Goal: Navigation & Orientation: Find specific page/section

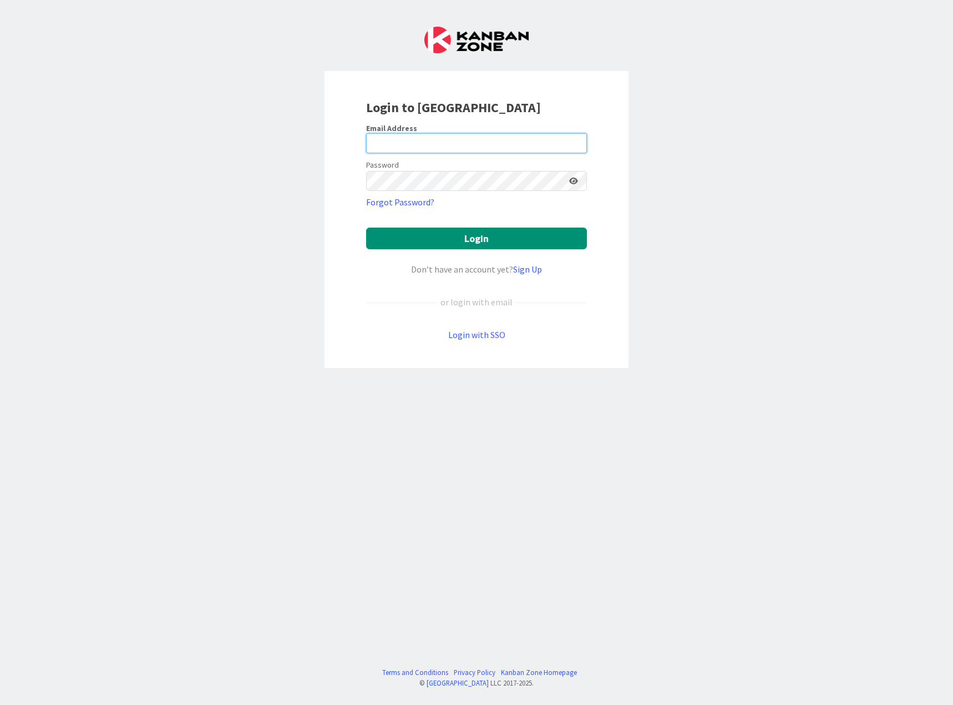
click at [462, 139] on input "email" at bounding box center [476, 143] width 221 height 20
type input "[EMAIL_ADDRESS][DOMAIN_NAME]"
click at [366, 228] on button "Login" at bounding box center [476, 239] width 221 height 22
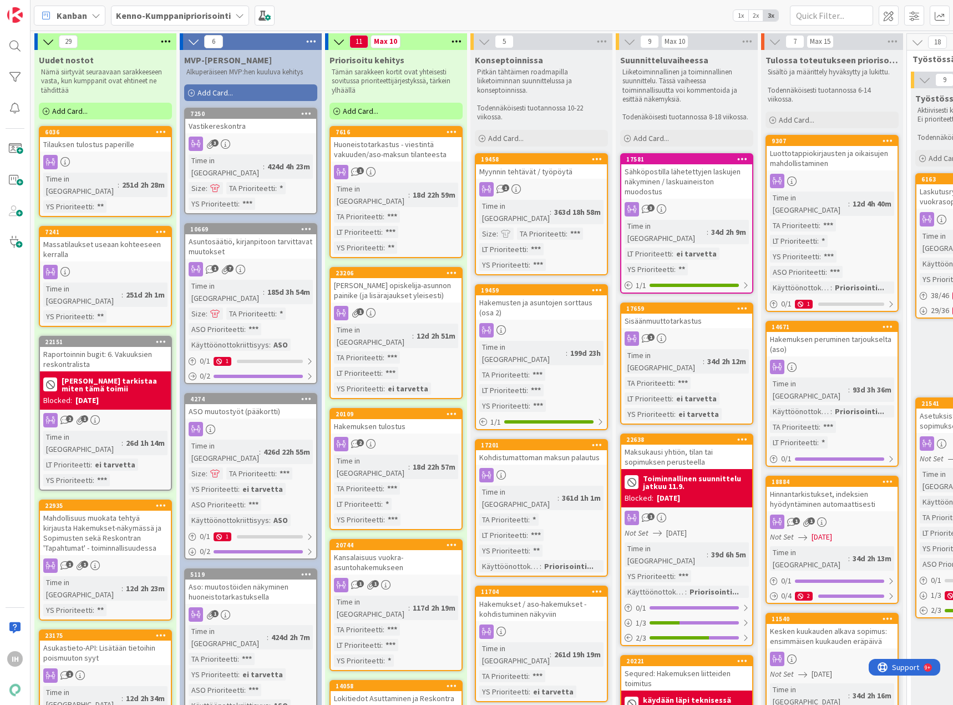
click at [127, 150] on div "Tilauksen tulostus paperille" at bounding box center [105, 144] width 131 height 14
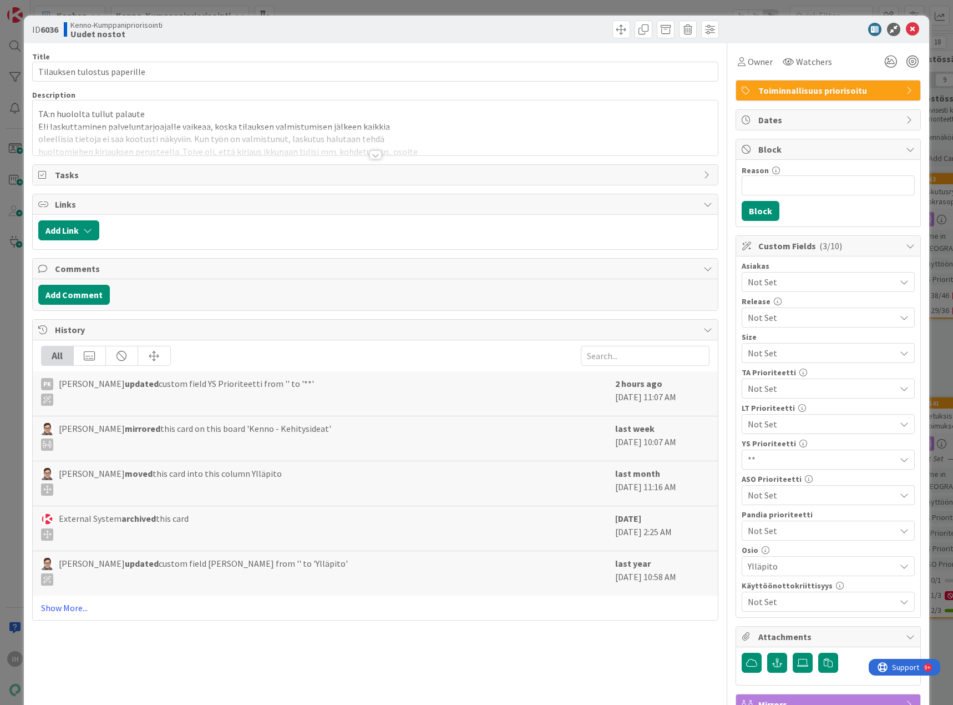
click at [370, 155] on div at bounding box center [376, 154] width 12 height 9
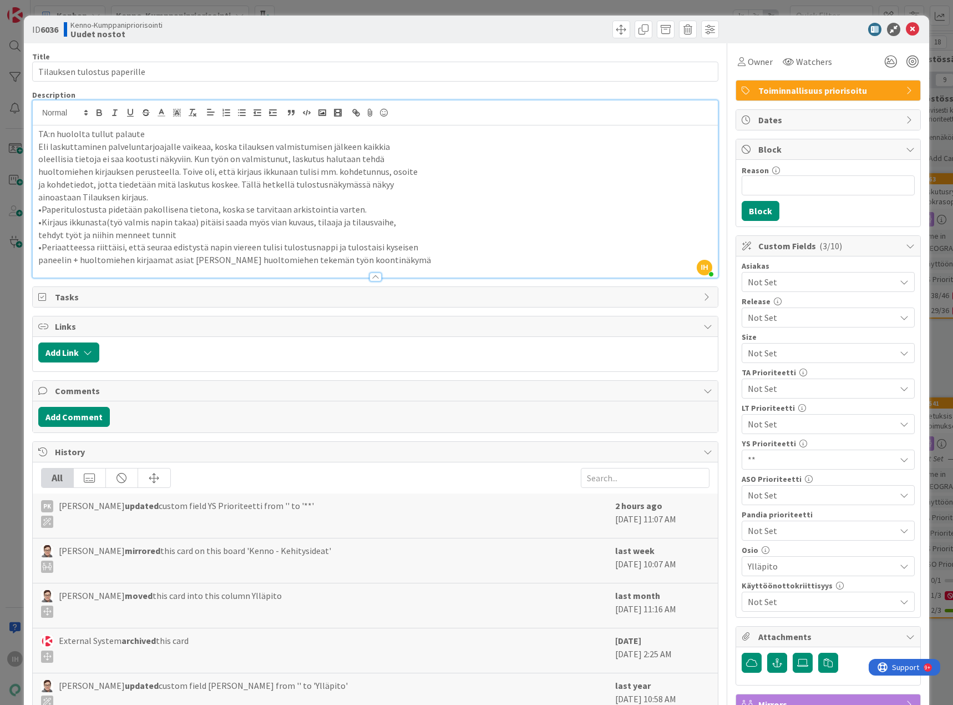
click at [13, 265] on div "ID 6036 Kenno-Kumppanipriorisointi Uudet nostot Title 28 / 128 Tilauksen tulost…" at bounding box center [476, 352] width 953 height 705
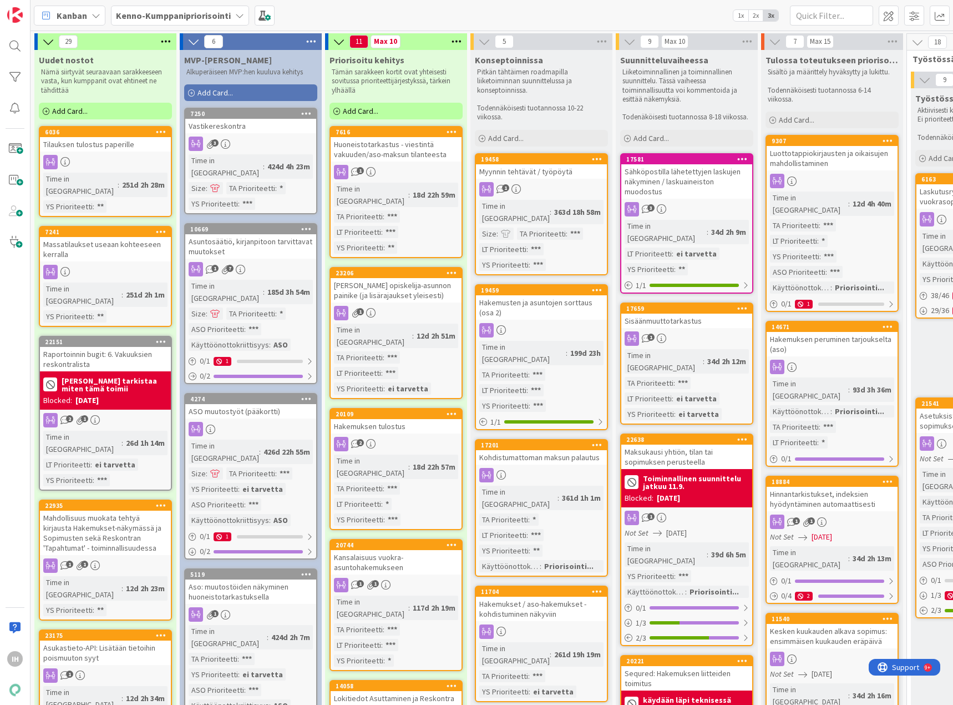
click at [102, 247] on div "Massatilaukset useaan kohteeseen kerralla" at bounding box center [105, 249] width 131 height 24
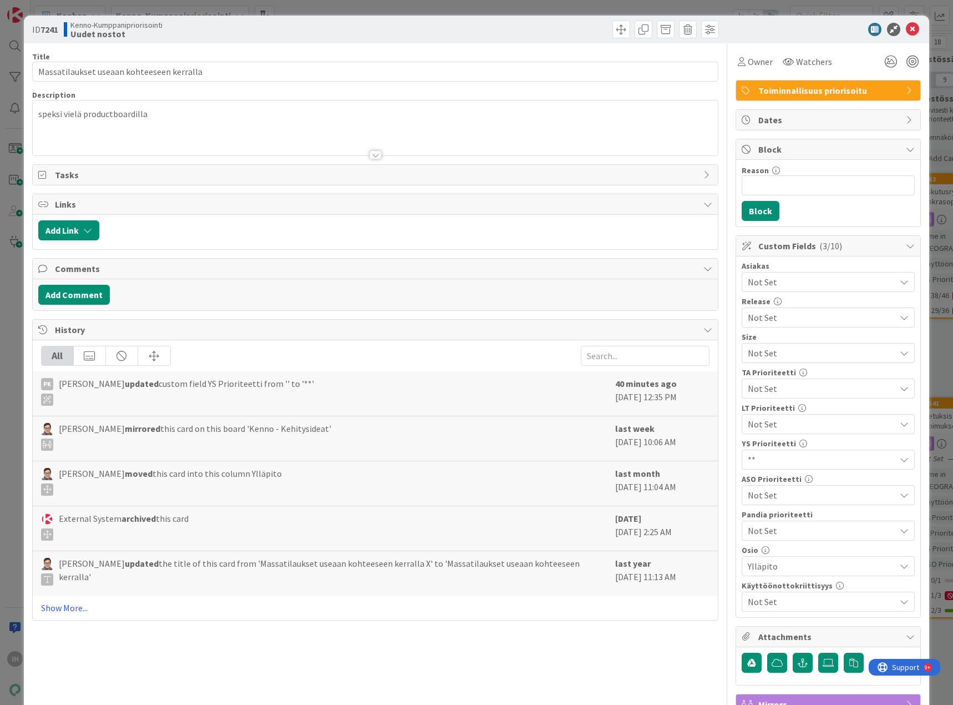
click at [370, 154] on div at bounding box center [376, 154] width 12 height 9
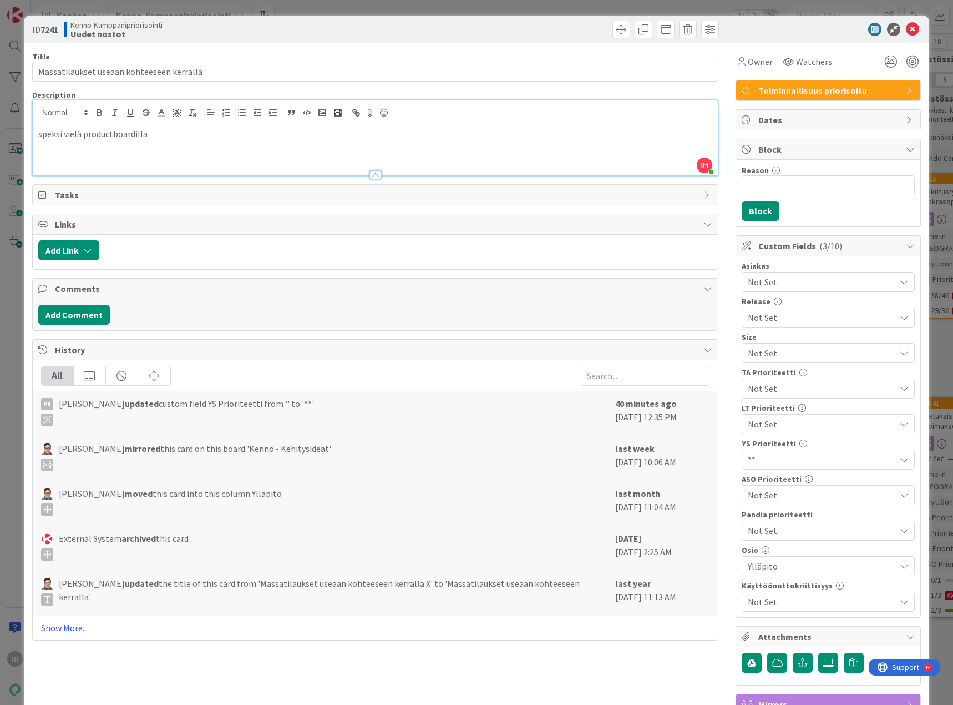
click at [16, 312] on div "ID 7241 Kenno-Kumppanipriorisointi Uudet nostot Title 41 / 128 Massatilaukset u…" at bounding box center [476, 352] width 953 height 705
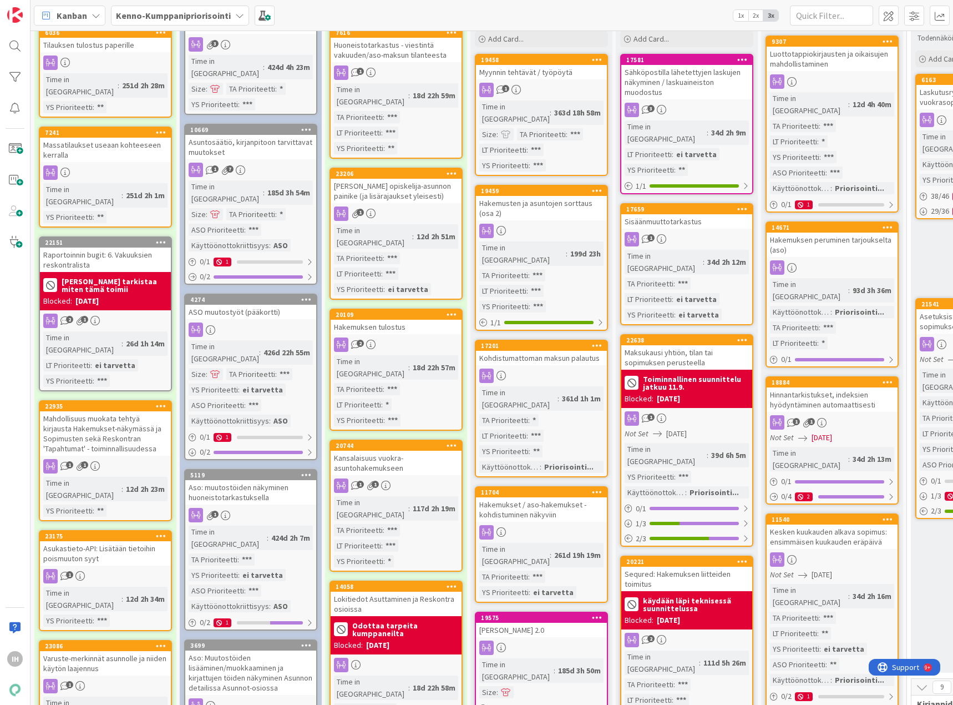
scroll to position [166, 0]
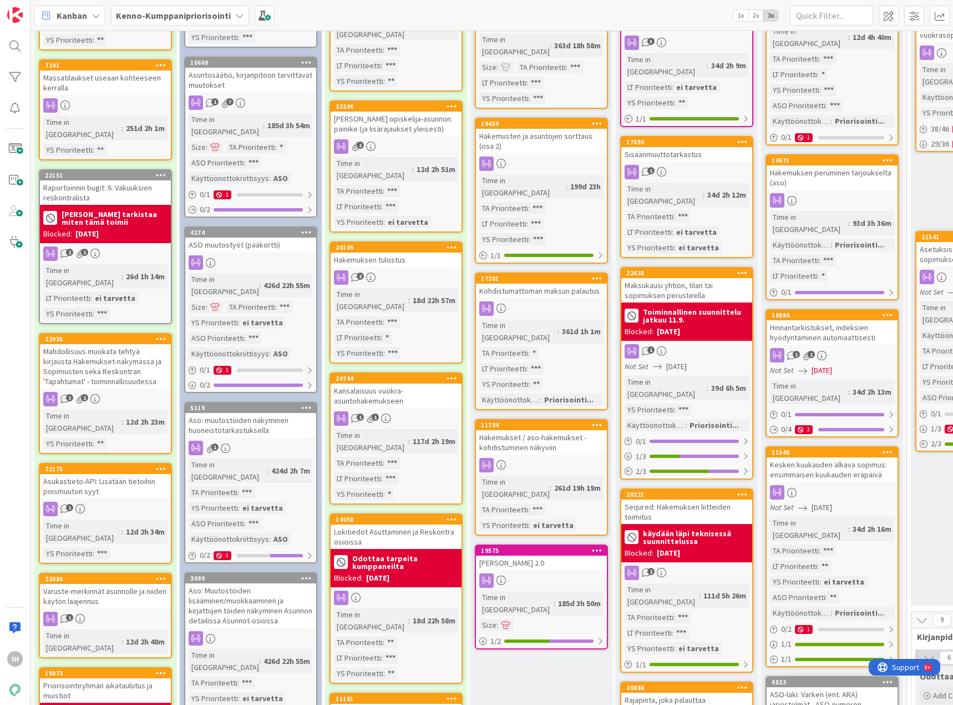
click at [133, 344] on div "Mahdollisuus muokata tehtyä kirjausta Hakemukset-näkymässä ja Sopimusten sekä R…" at bounding box center [105, 366] width 131 height 44
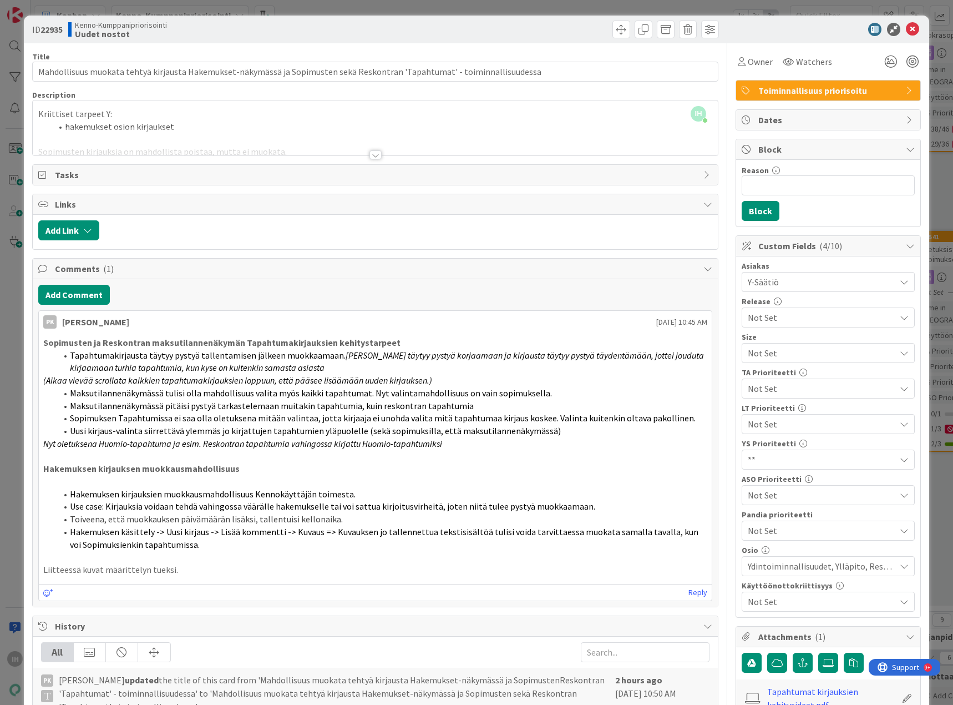
click at [14, 281] on div "ID 22935 Kenno-Kumppanipriorisointi Uudet nostot Title 123 / 128 Mahdollisuus m…" at bounding box center [476, 352] width 953 height 705
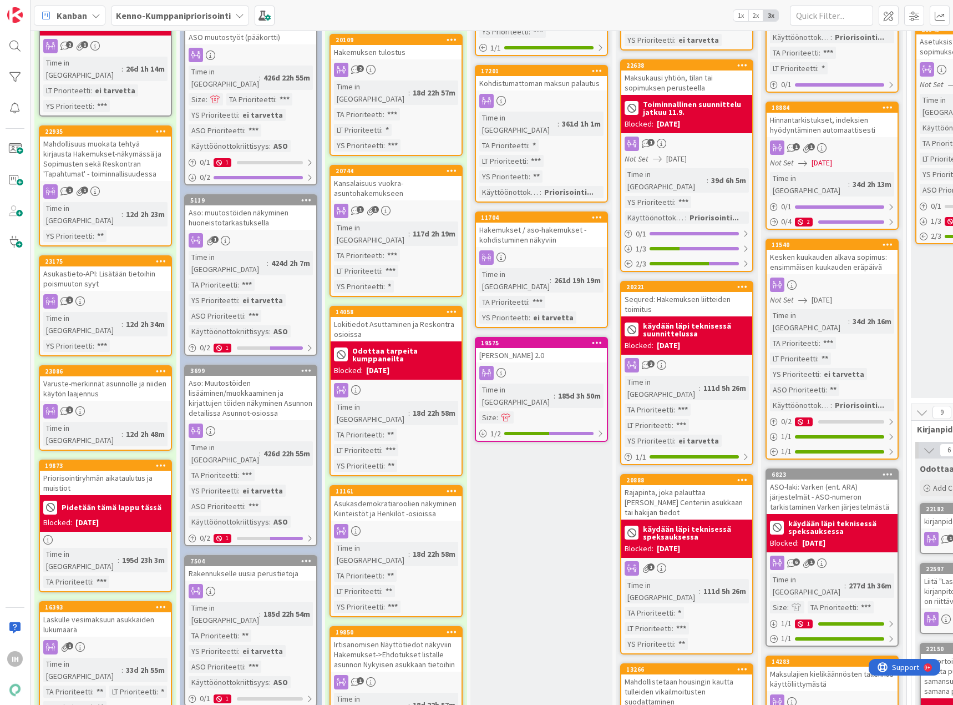
scroll to position [222, 0]
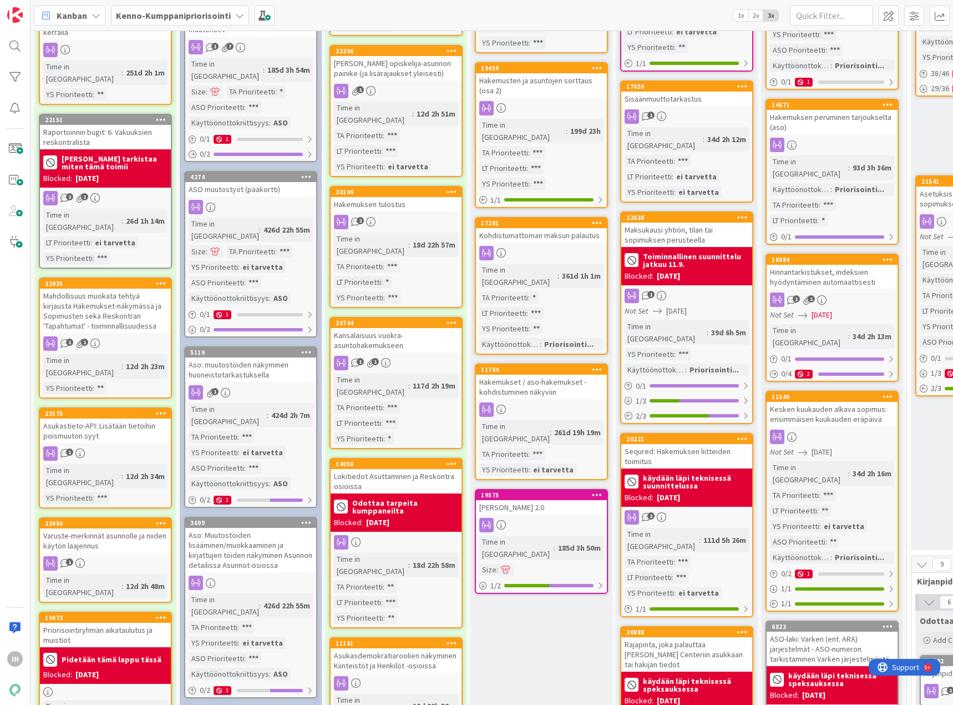
click at [99, 289] on div "Mahdollisuus muokata tehtyä kirjausta Hakemukset-näkymässä ja Sopimusten sekä R…" at bounding box center [105, 311] width 131 height 44
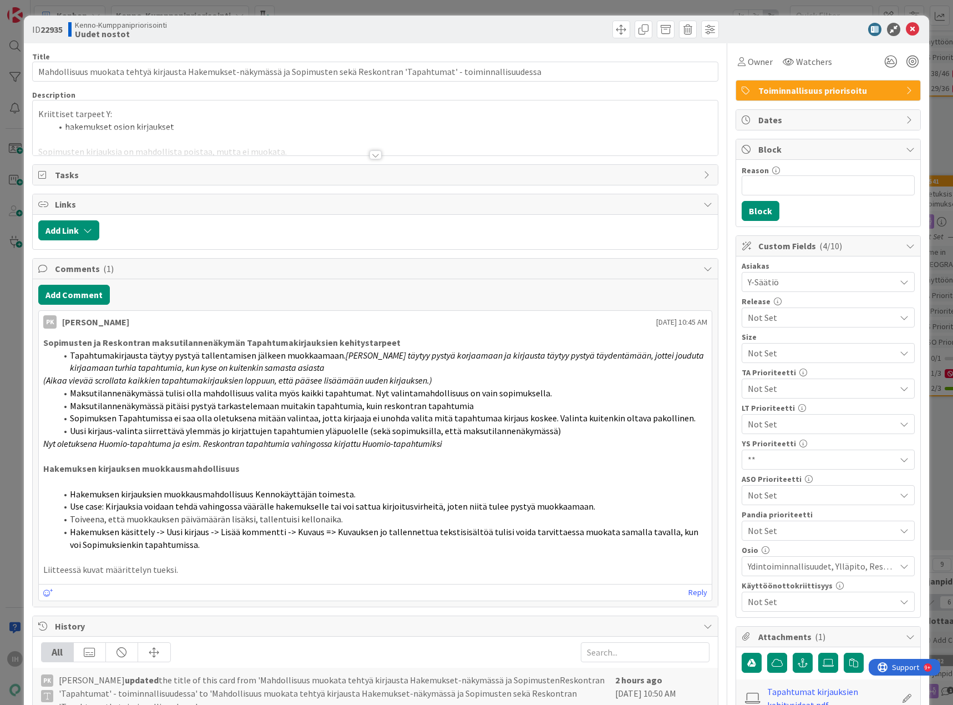
click at [371, 156] on div at bounding box center [376, 154] width 12 height 9
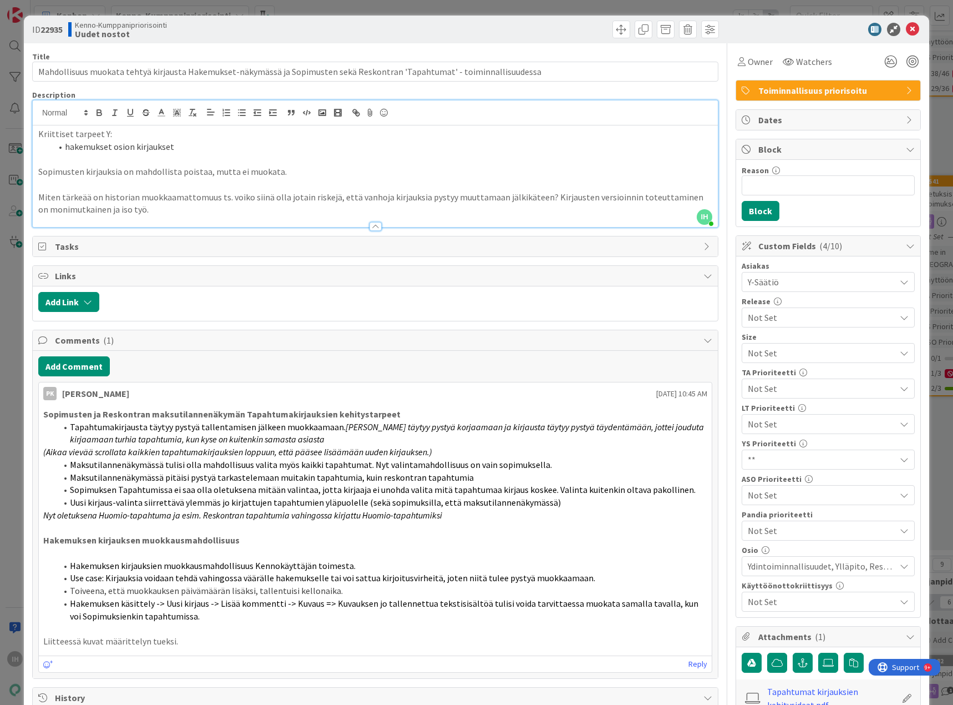
click at [370, 224] on div at bounding box center [376, 226] width 12 height 9
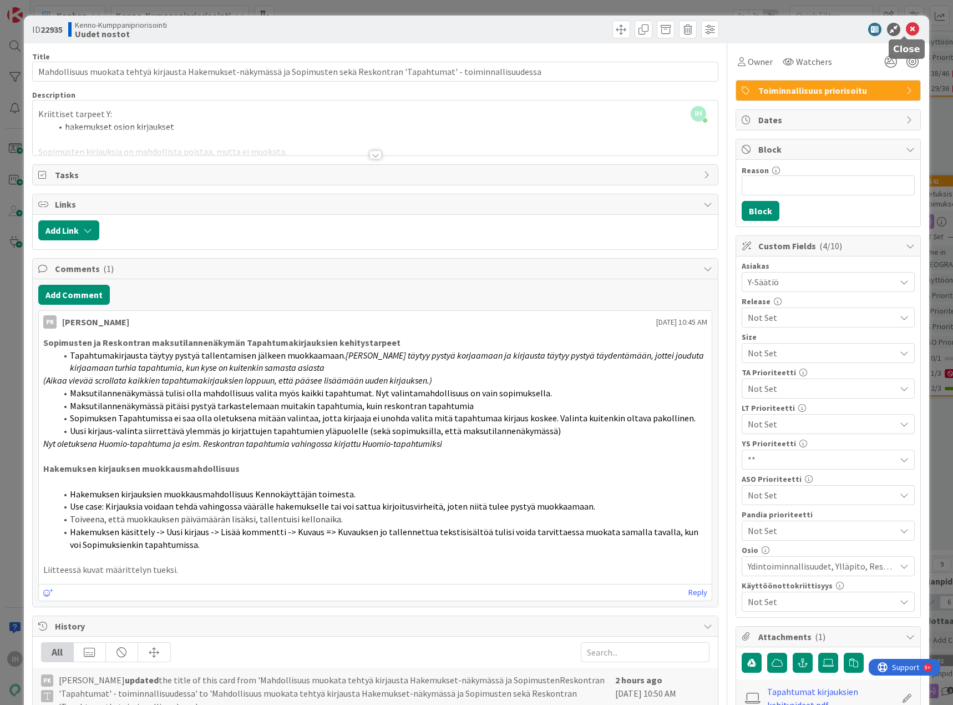
click at [906, 29] on icon at bounding box center [912, 29] width 13 height 13
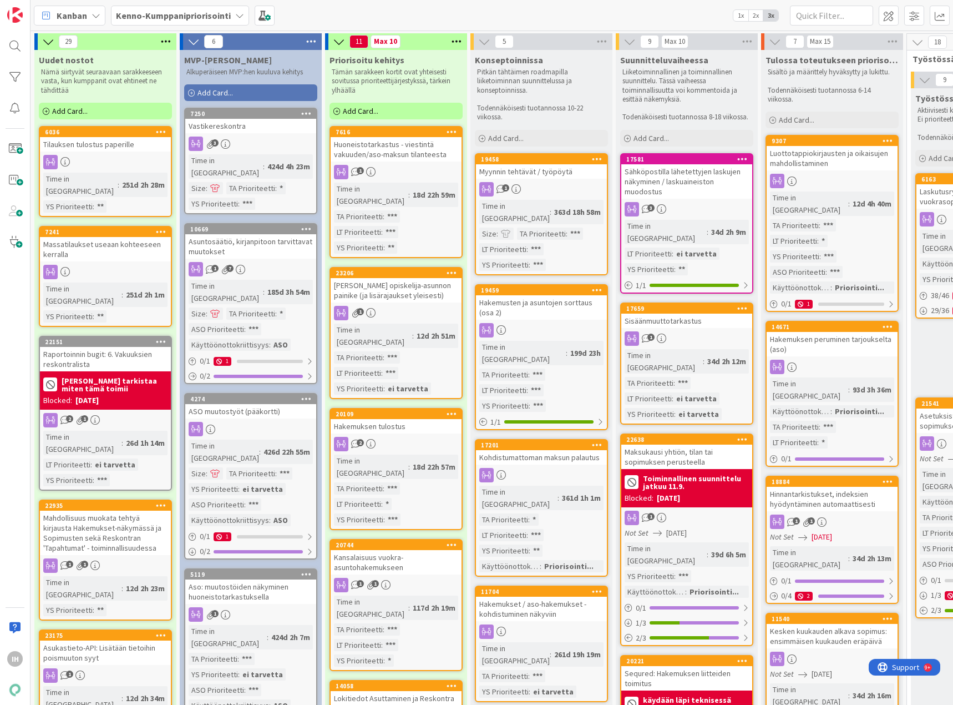
click at [98, 237] on div "Massatilaukset useaan kohteeseen kerralla" at bounding box center [105, 249] width 131 height 24
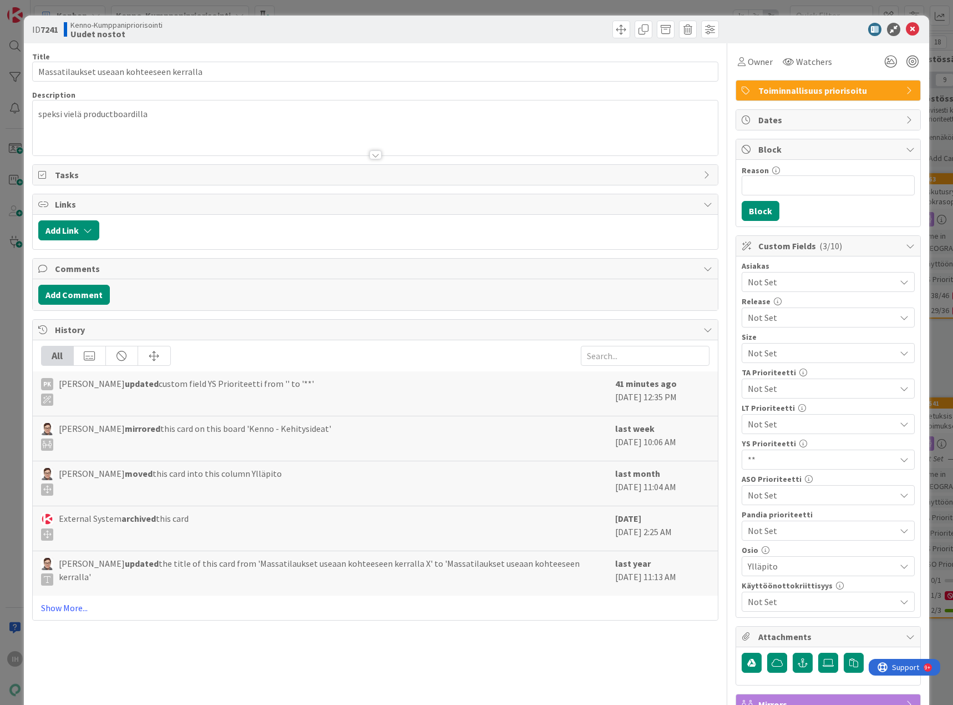
click at [370, 154] on div at bounding box center [376, 154] width 12 height 9
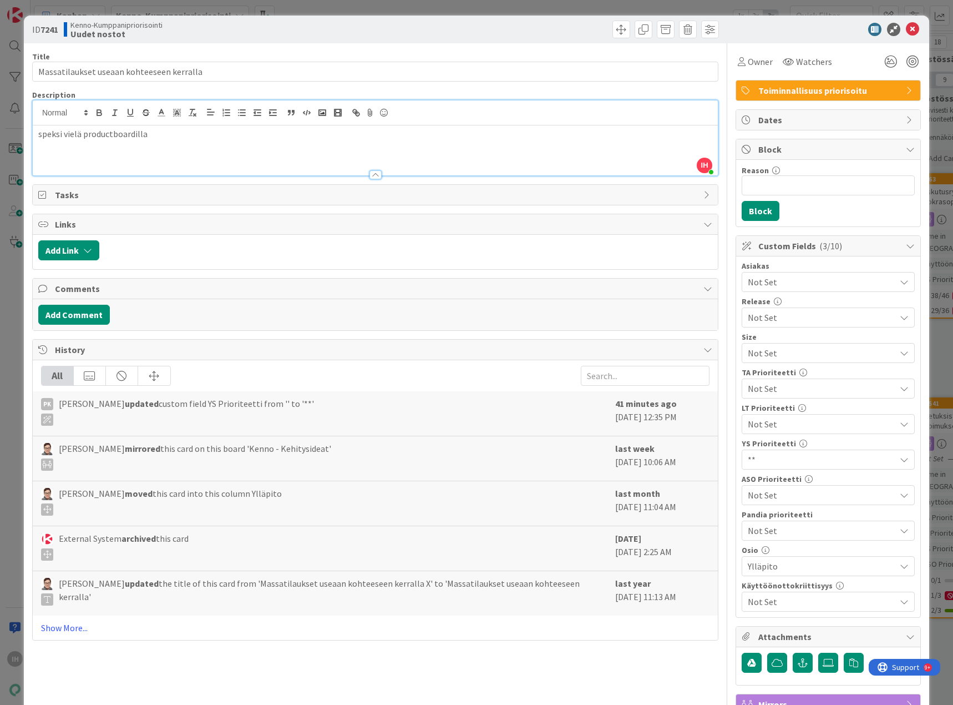
click at [370, 173] on div at bounding box center [376, 174] width 12 height 9
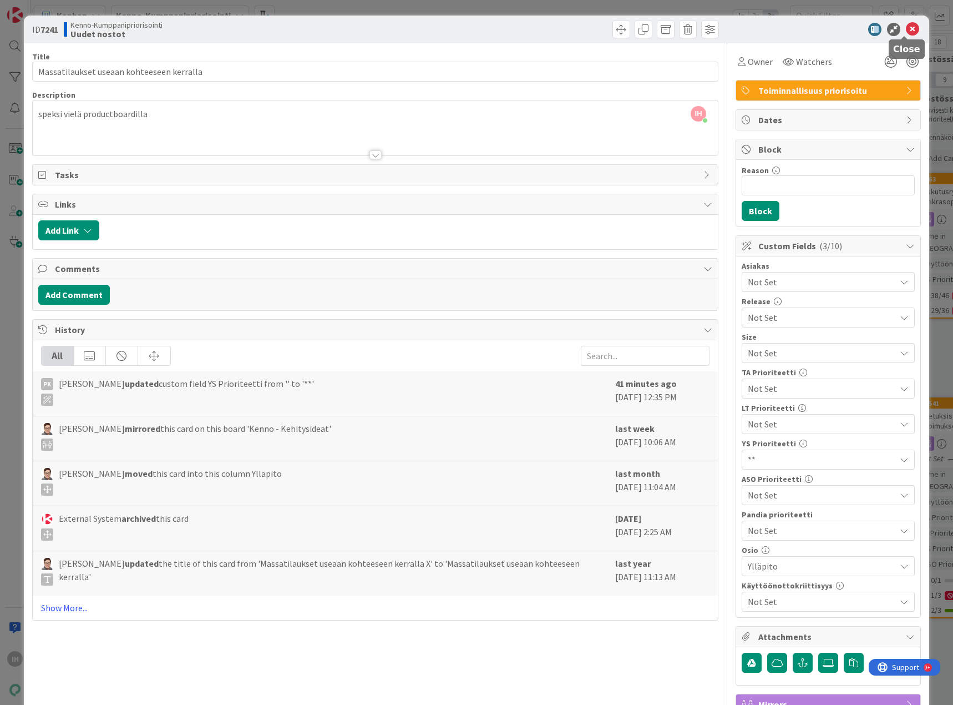
click at [907, 27] on icon at bounding box center [912, 29] width 13 height 13
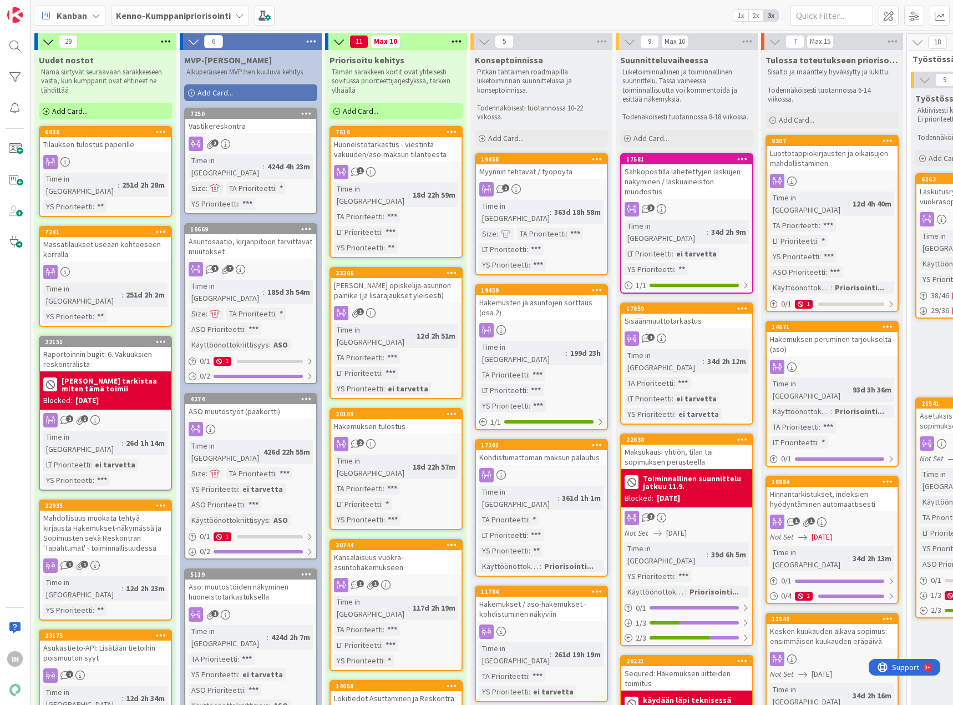
click at [138, 511] on div "Mahdollisuus muokata tehtyä kirjausta Hakemukset-näkymässä ja Sopimusten sekä R…" at bounding box center [105, 533] width 131 height 44
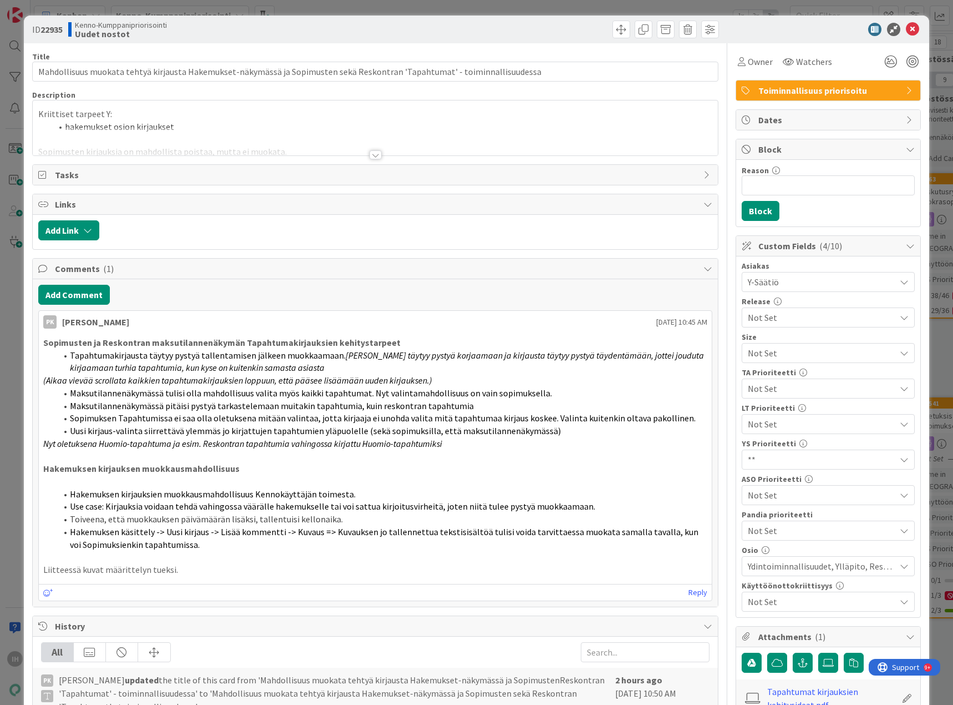
click at [371, 157] on div at bounding box center [376, 154] width 12 height 9
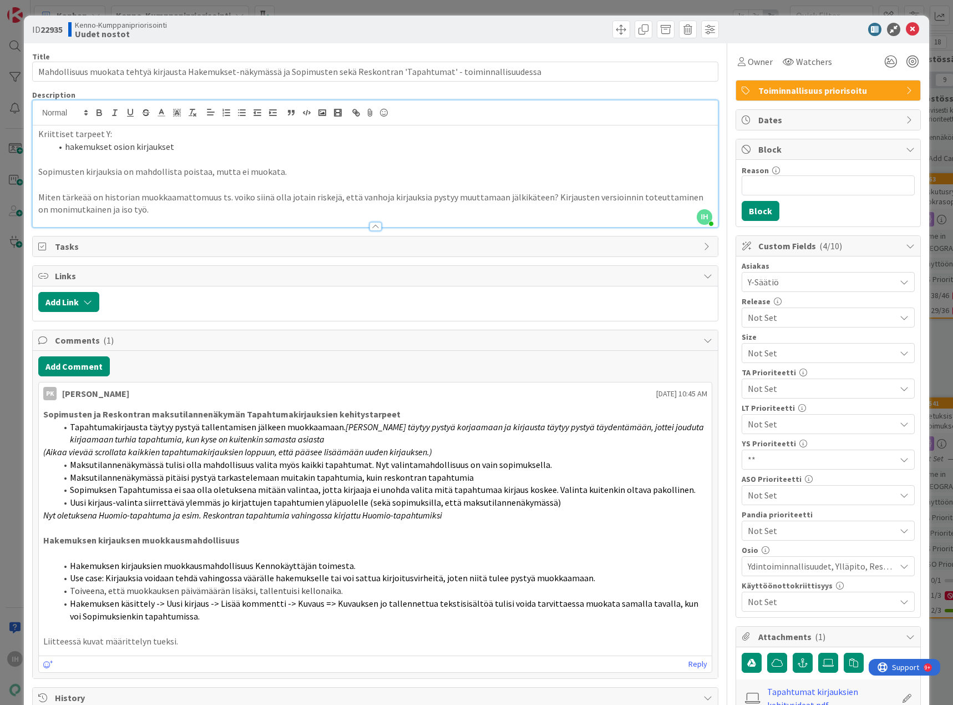
click at [373, 224] on div at bounding box center [376, 226] width 12 height 9
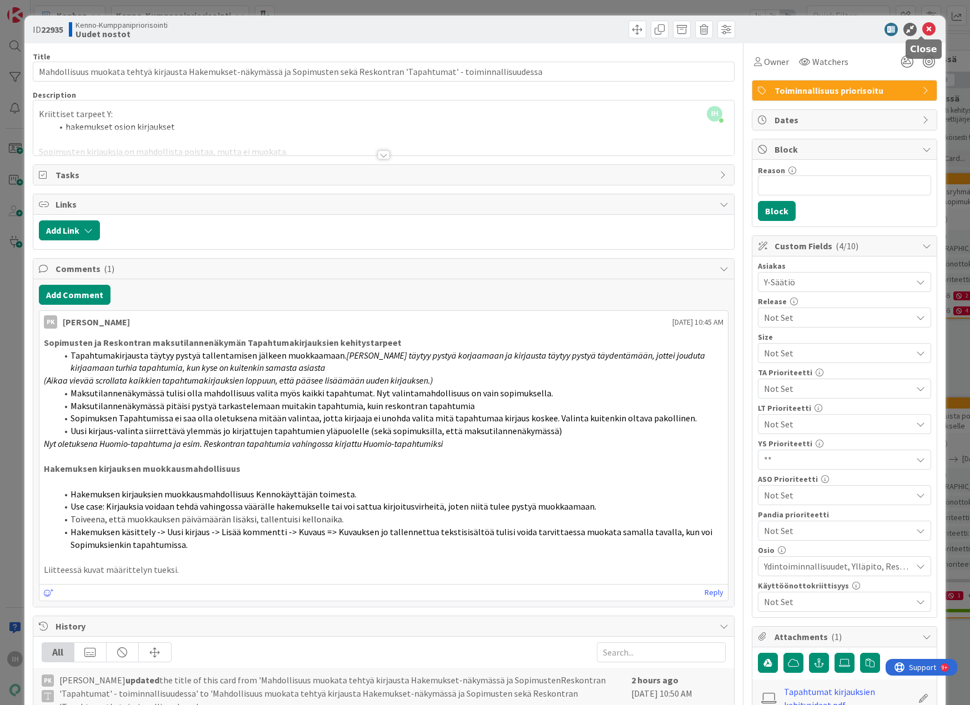
click at [922, 26] on icon at bounding box center [928, 29] width 13 height 13
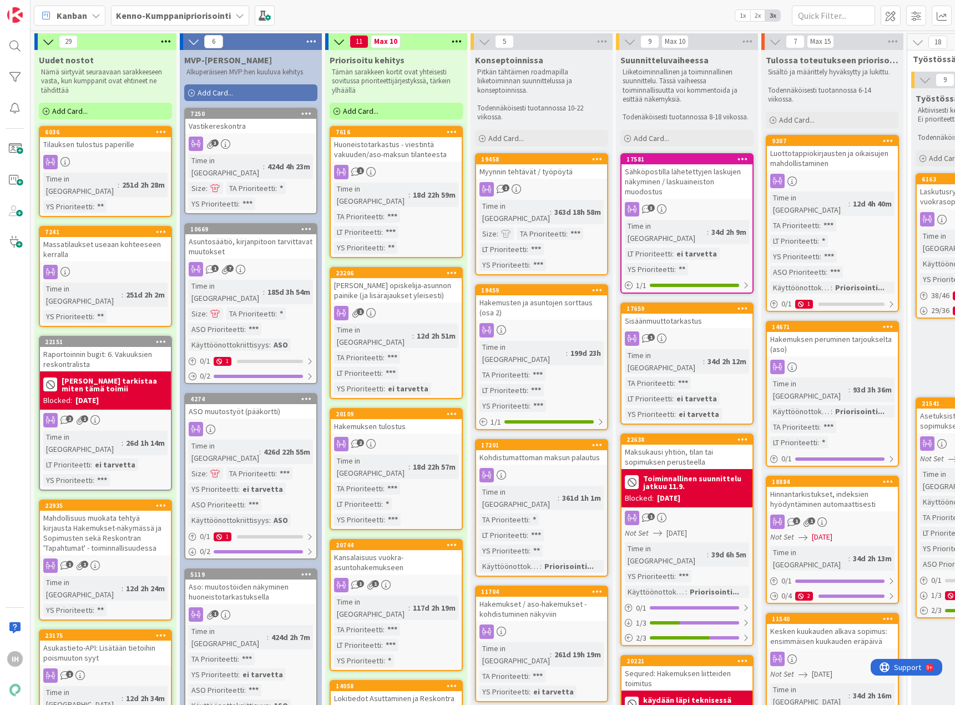
click at [121, 143] on div "Tilauksen tulostus paperille" at bounding box center [105, 144] width 131 height 14
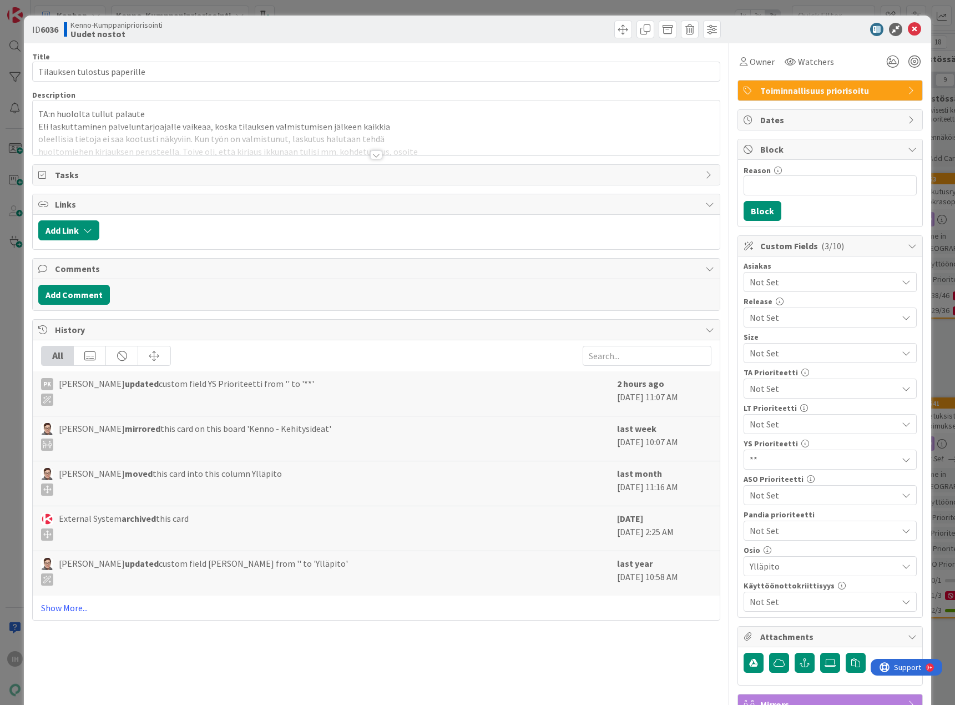
click at [371, 154] on div at bounding box center [376, 154] width 12 height 9
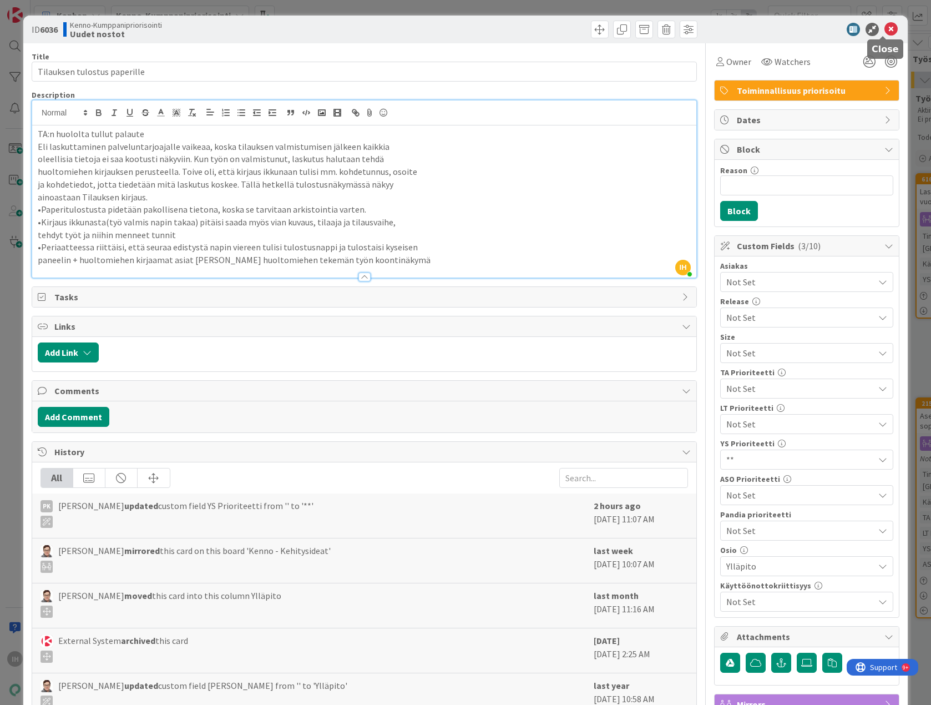
click at [885, 25] on icon at bounding box center [891, 29] width 13 height 13
